Goal: Task Accomplishment & Management: Manage account settings

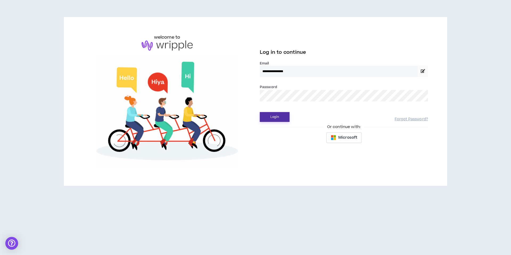
click at [270, 116] on button "Login" at bounding box center [275, 117] width 30 height 10
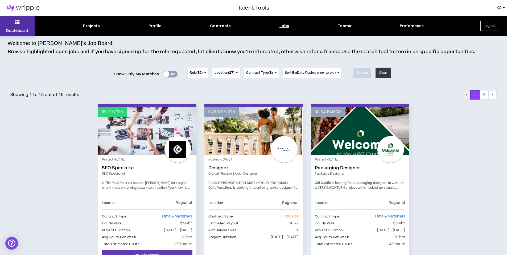
click at [23, 27] on button "Dashboard" at bounding box center [17, 26] width 35 height 20
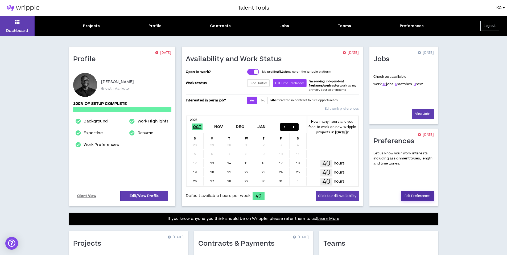
click at [421, 194] on link "Edit Preferences" at bounding box center [417, 196] width 33 height 10
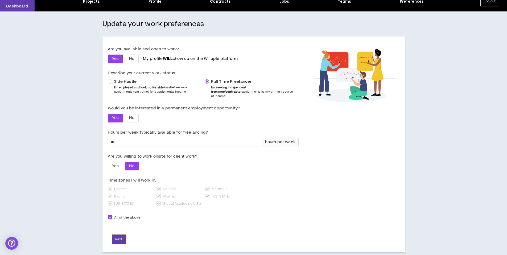
scroll to position [25, 0]
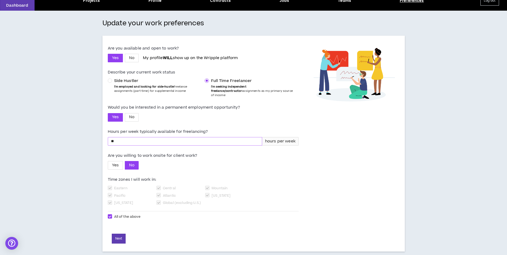
click at [159, 137] on input "**" at bounding box center [185, 141] width 154 height 8
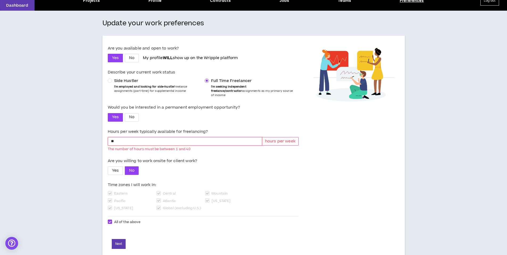
type input "*"
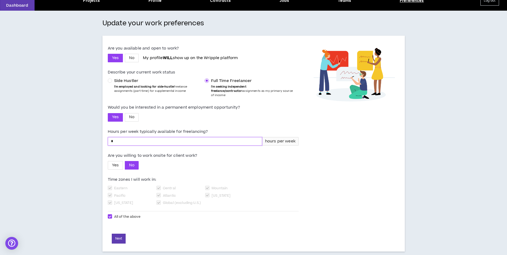
type input "**"
click at [119, 233] on button "Next" at bounding box center [119, 238] width 14 height 10
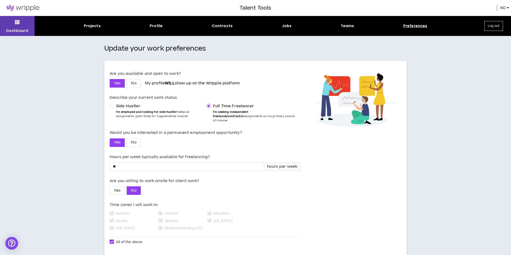
select select "*"
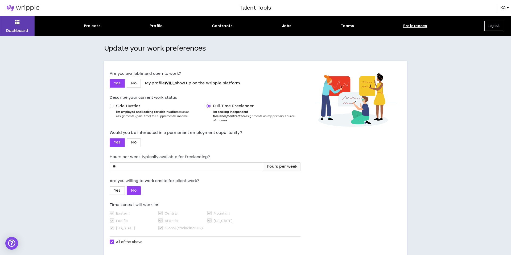
select select "*"
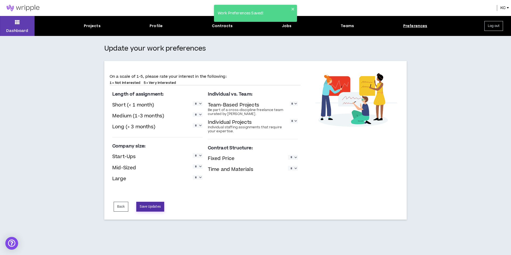
click at [146, 208] on button "Save Updates" at bounding box center [150, 207] width 28 height 10
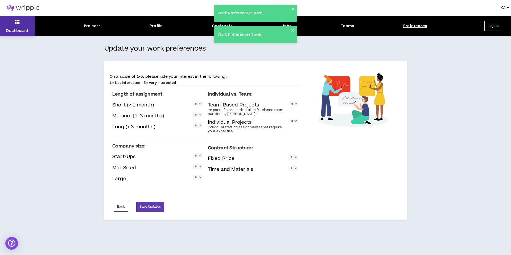
click at [19, 20] on icon at bounding box center [17, 21] width 5 height 7
